Goal: Transaction & Acquisition: Purchase product/service

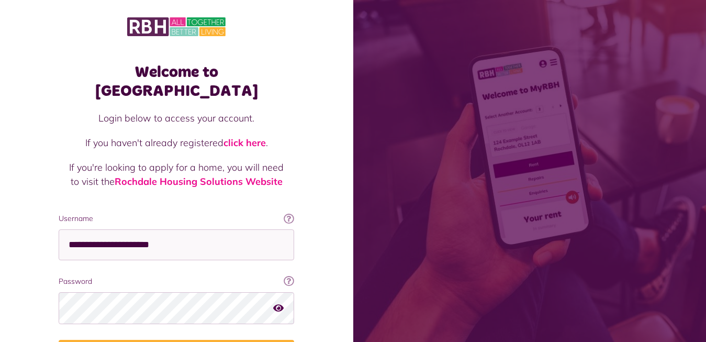
scroll to position [63, 0]
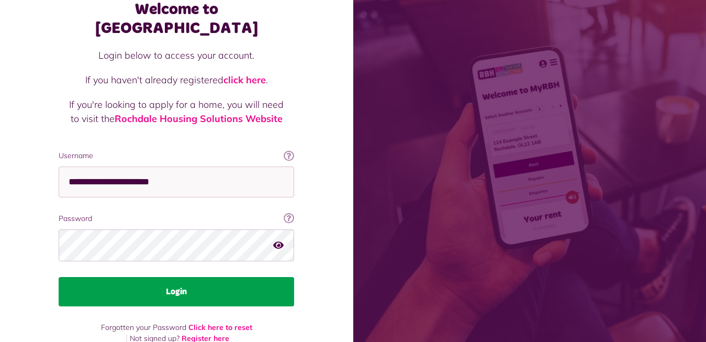
click at [175, 277] on button "Login" at bounding box center [177, 291] width 236 height 29
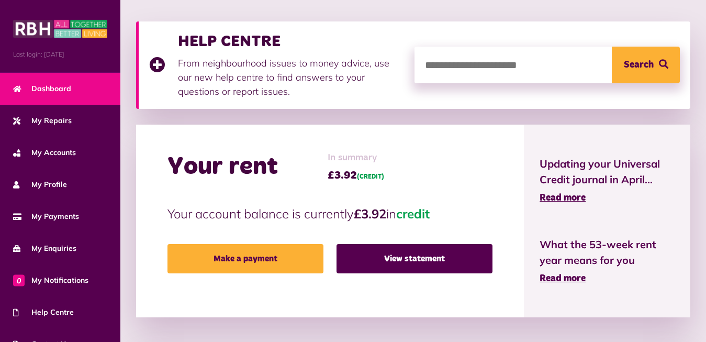
scroll to position [160, 0]
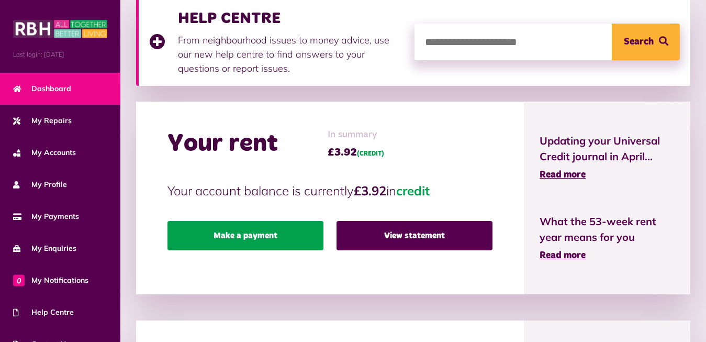
click at [222, 231] on link "Make a payment" at bounding box center [246, 235] width 156 height 29
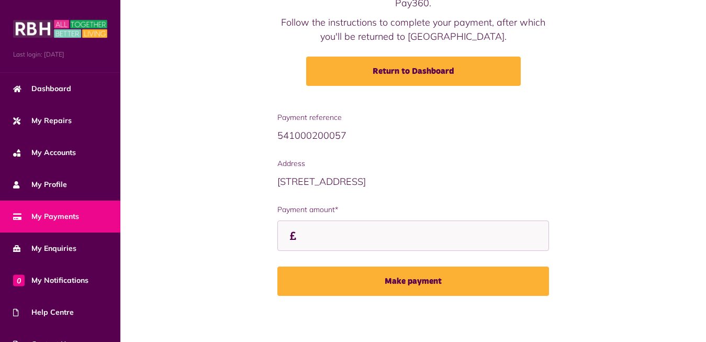
scroll to position [119, 0]
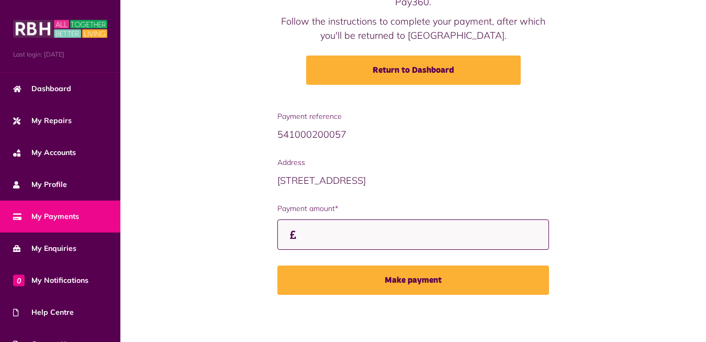
click at [303, 233] on input "Payment amount*" at bounding box center [414, 234] width 272 height 31
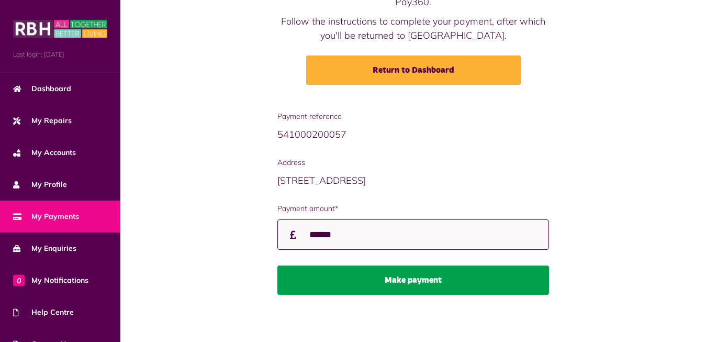
type input "******"
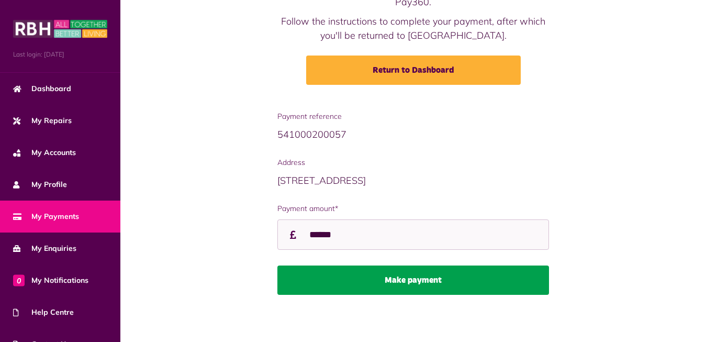
click at [397, 276] on button "Make payment" at bounding box center [414, 279] width 272 height 29
